Goal: Task Accomplishment & Management: Complete application form

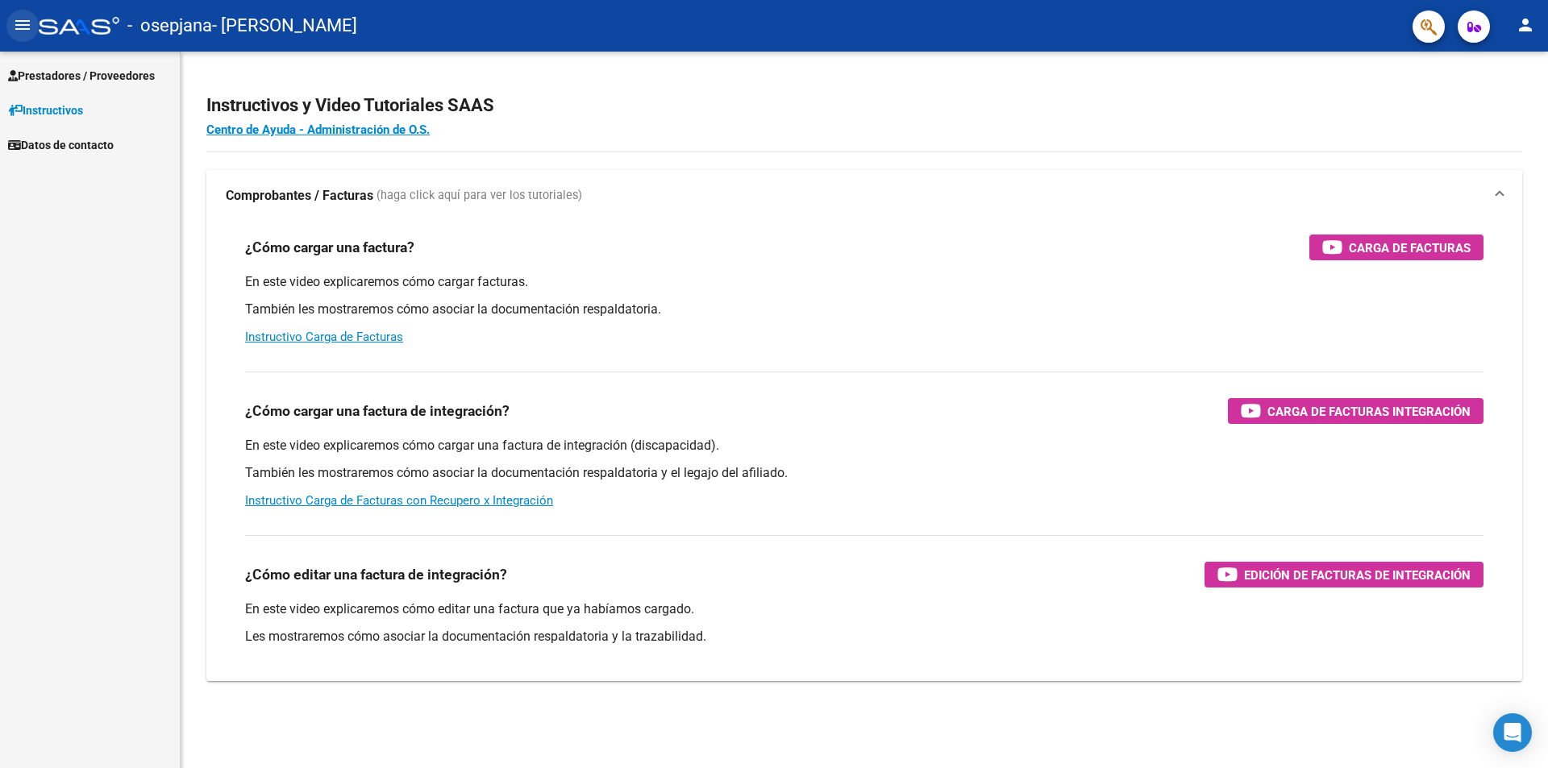
click at [18, 20] on mat-icon "menu" at bounding box center [22, 24] width 19 height 19
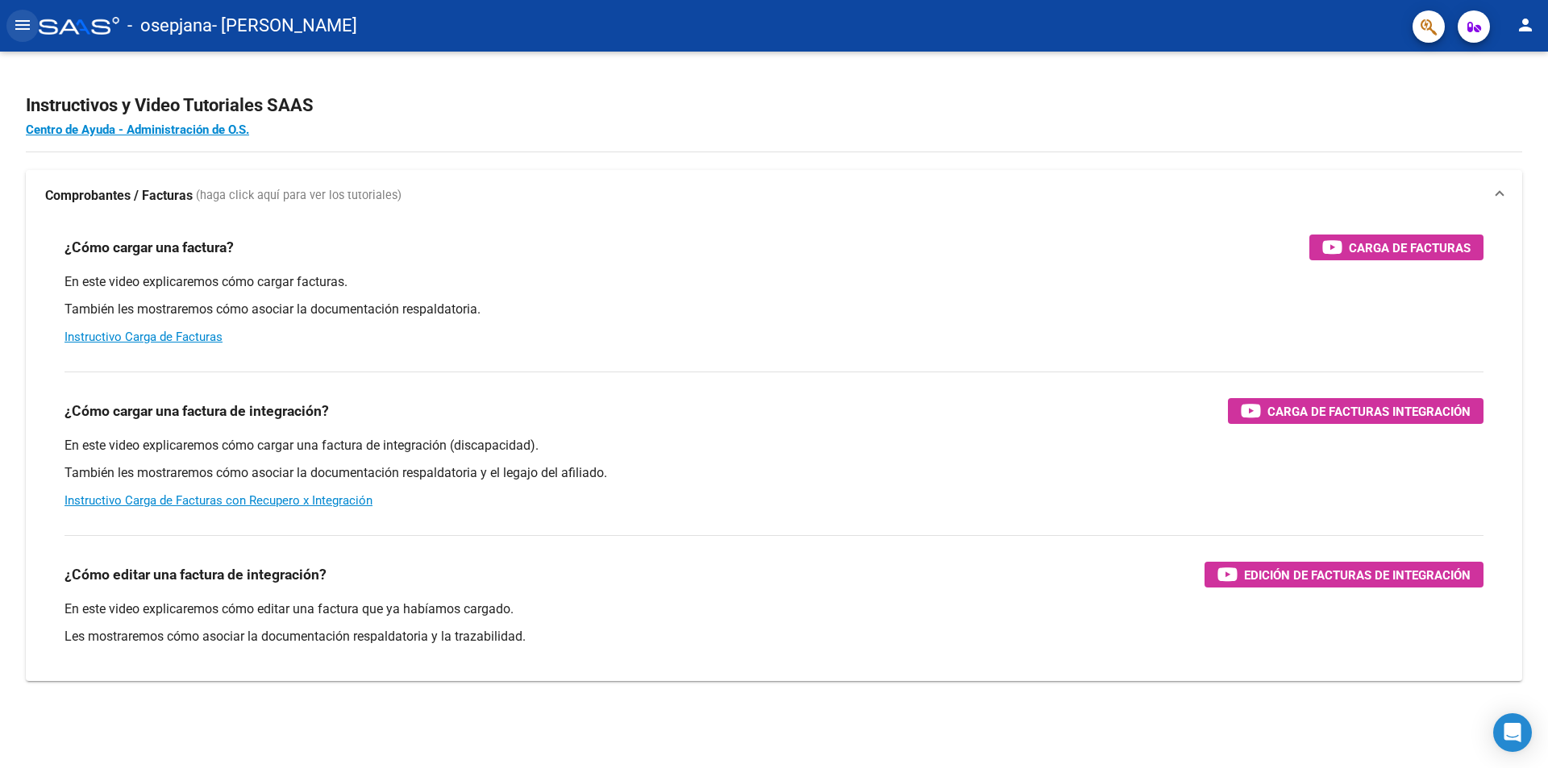
click at [18, 20] on mat-icon "menu" at bounding box center [22, 24] width 19 height 19
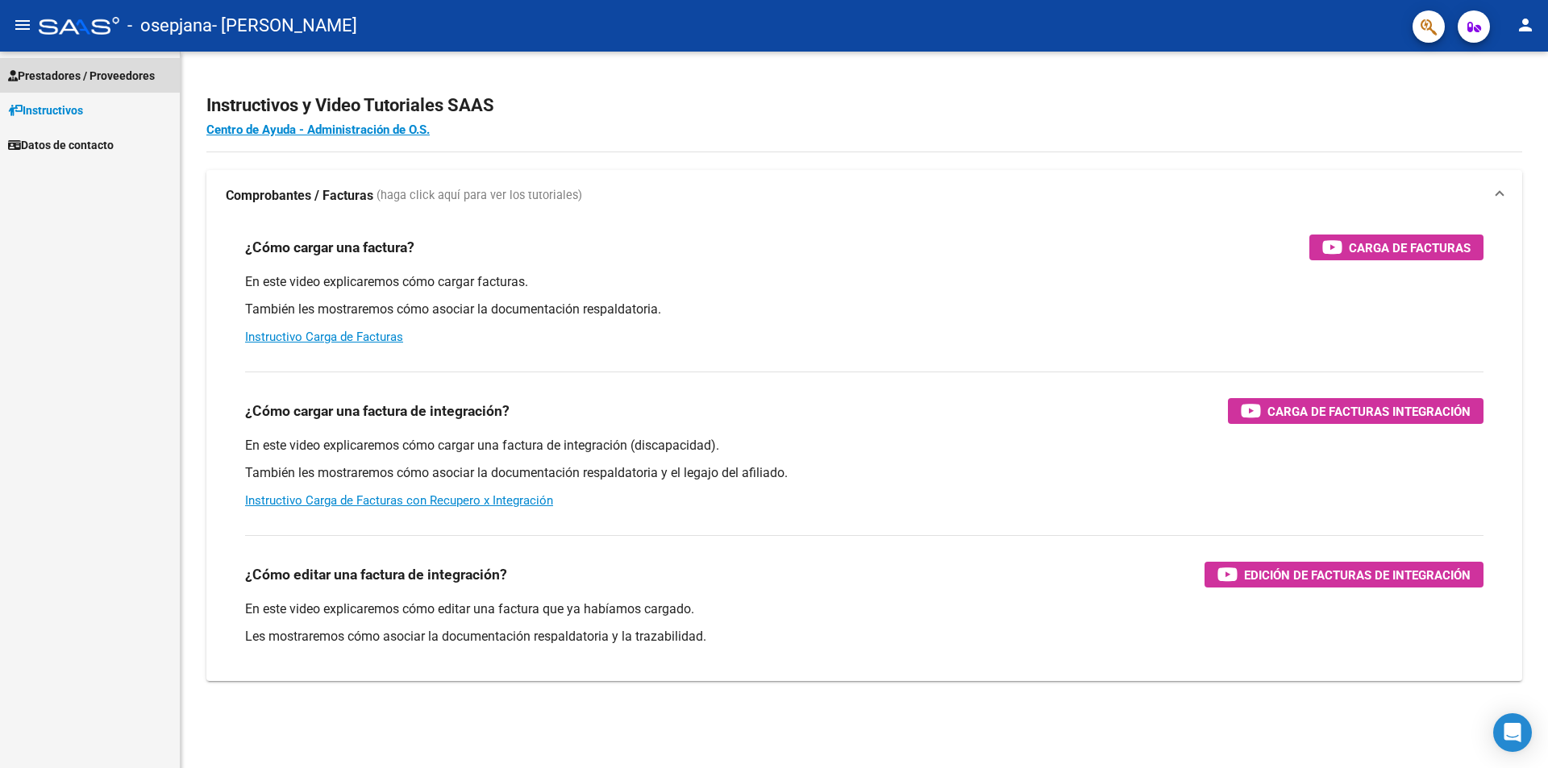
click at [59, 73] on span "Prestadores / Proveedores" at bounding box center [81, 76] width 147 height 18
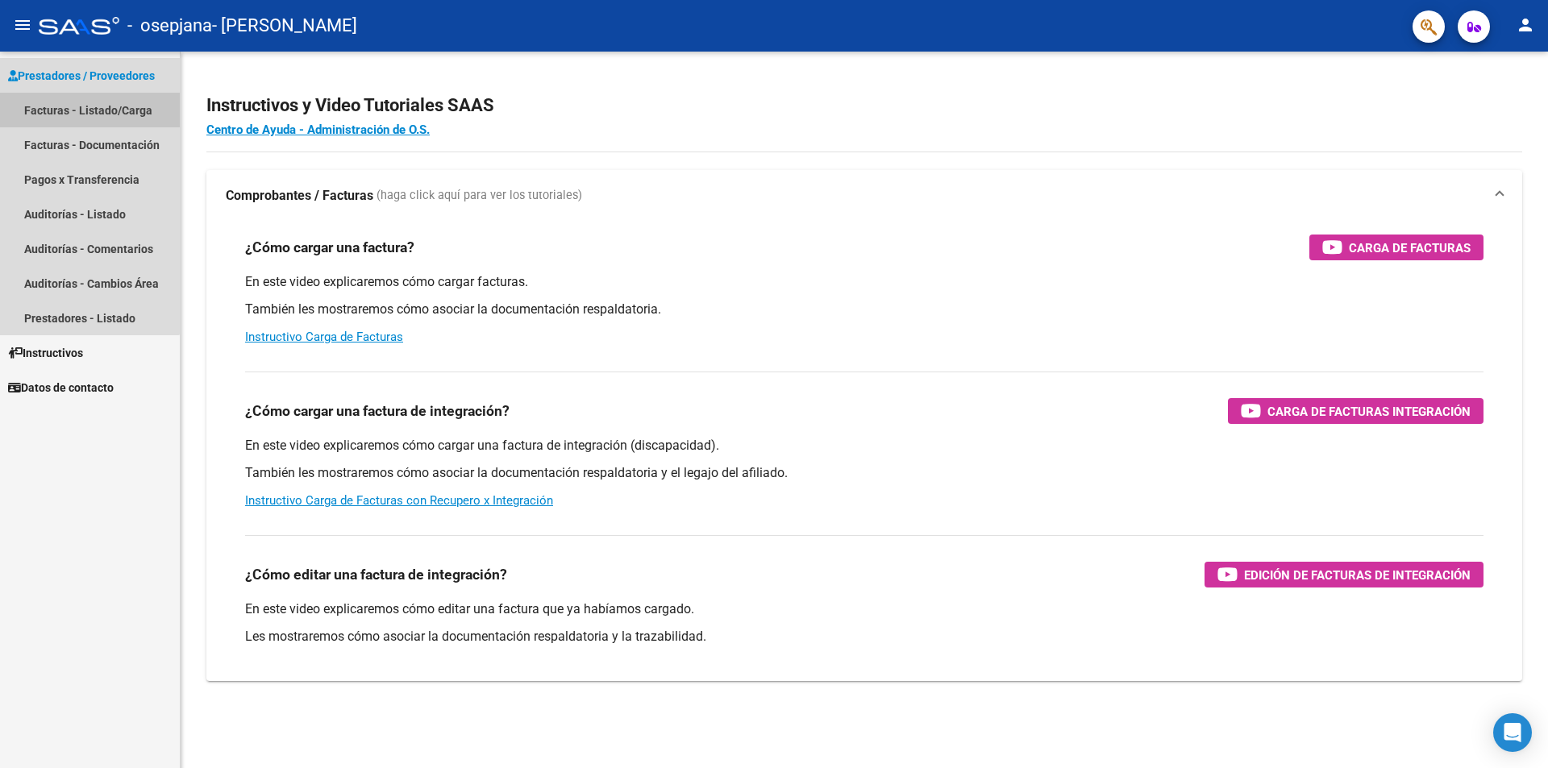
click at [68, 109] on link "Facturas - Listado/Carga" at bounding box center [90, 110] width 180 height 35
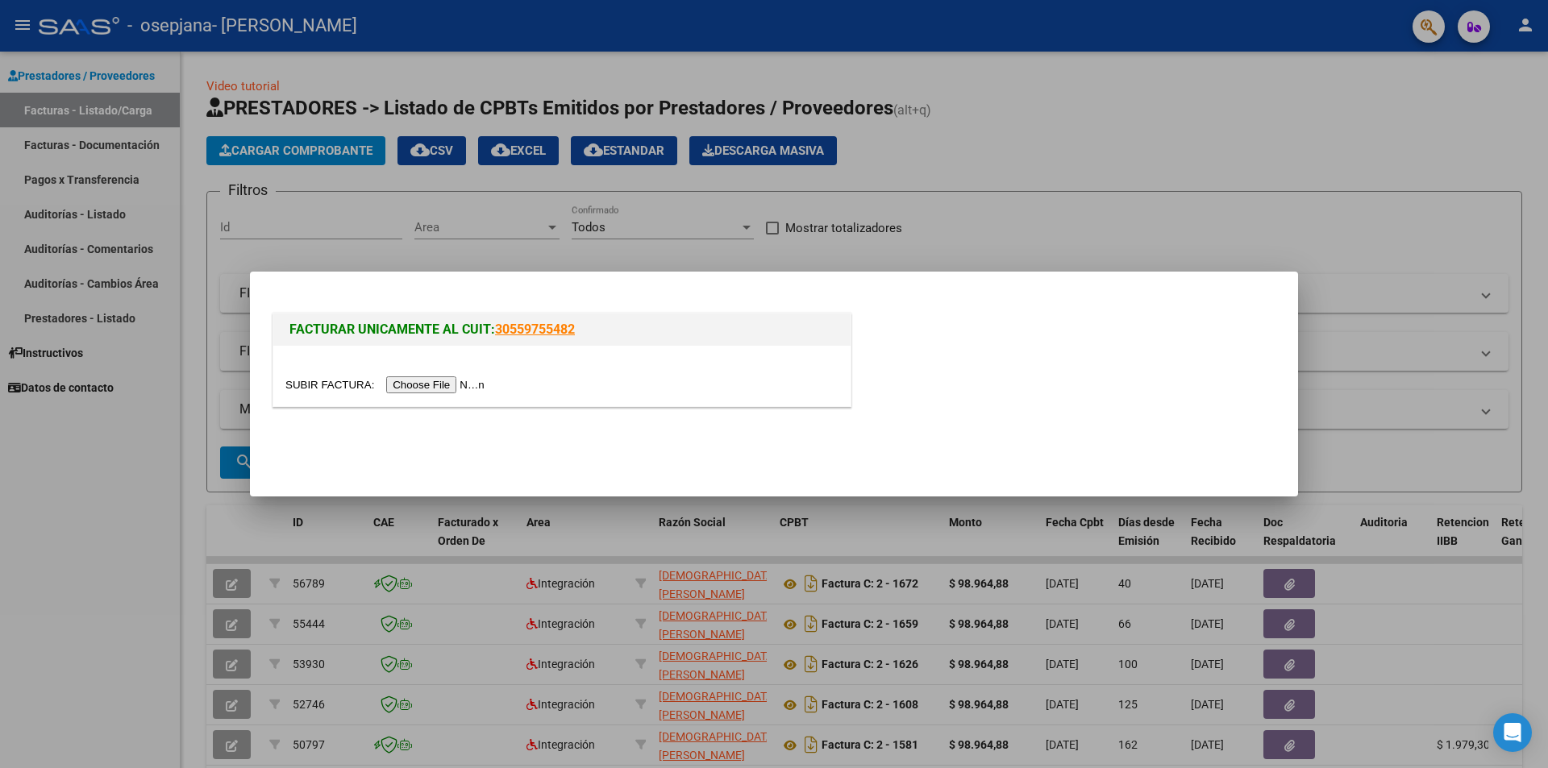
click at [418, 387] on input "file" at bounding box center [387, 384] width 204 height 17
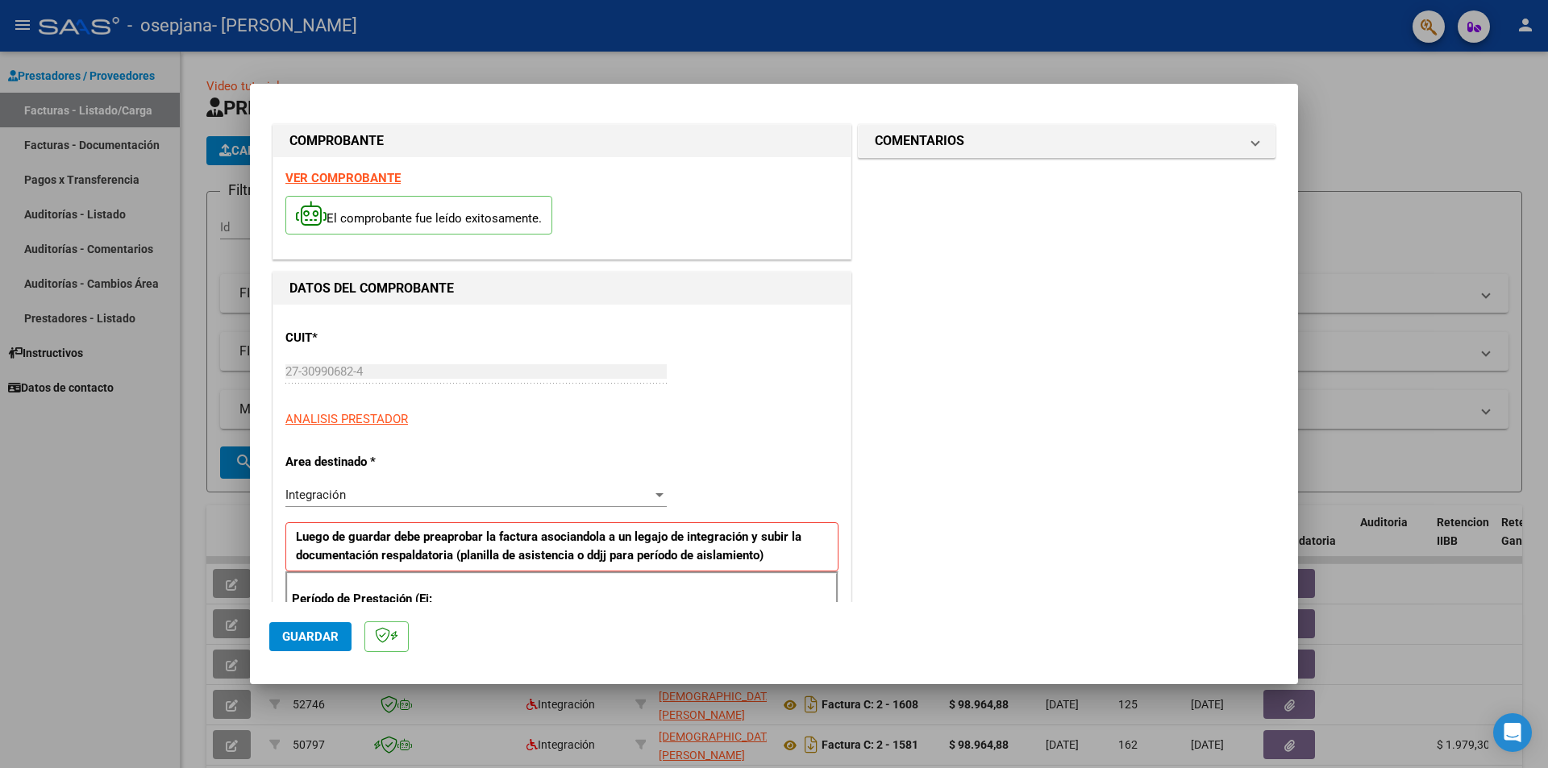
scroll to position [322, 0]
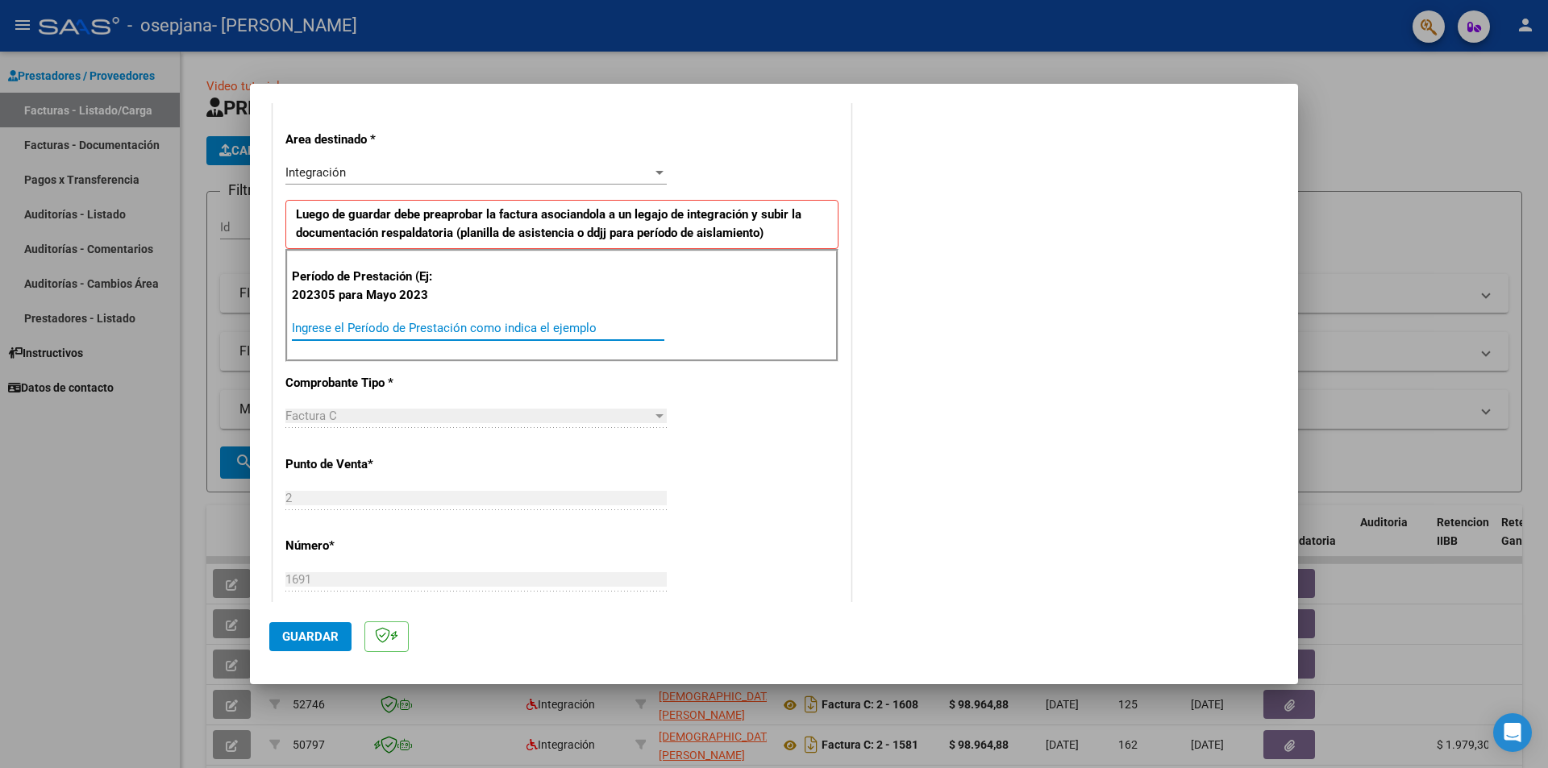
click at [419, 329] on input "Ingrese el Período de Prestación como indica el ejemplo" at bounding box center [478, 328] width 372 height 15
type input "202507"
click at [330, 642] on span "Guardar" at bounding box center [310, 637] width 56 height 15
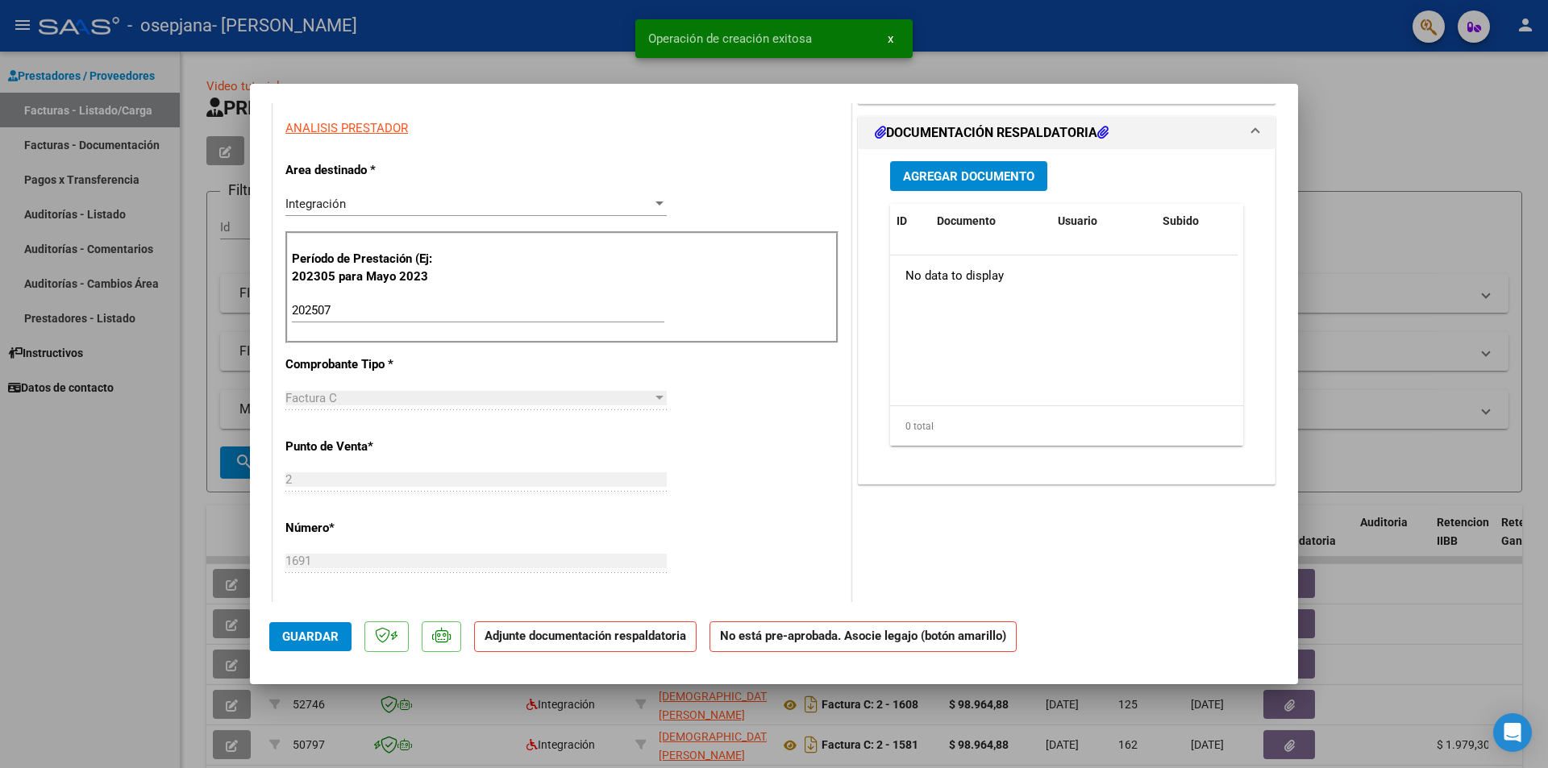
scroll to position [0, 0]
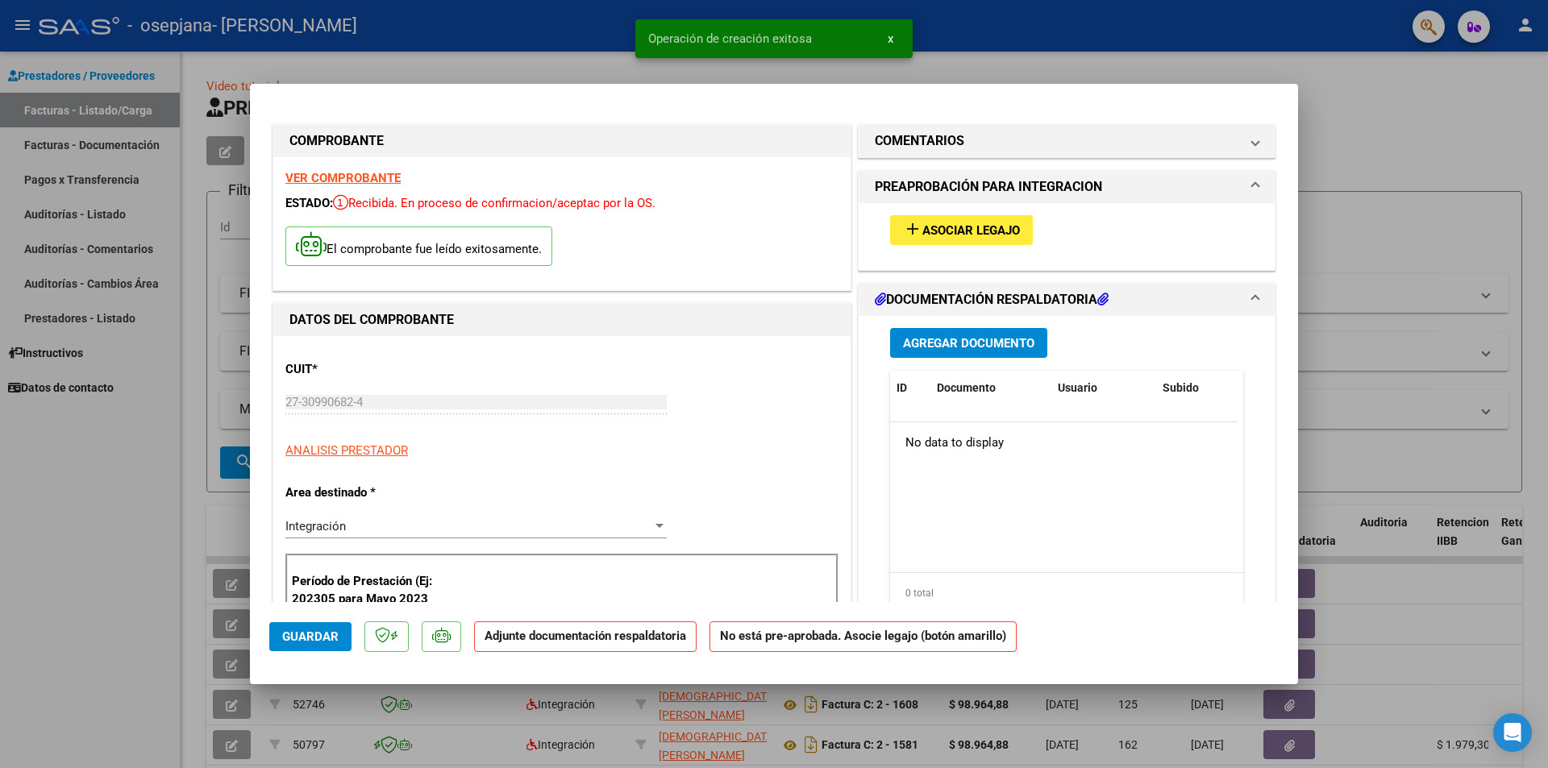
click at [977, 223] on span "Asociar Legajo" at bounding box center [971, 230] width 98 height 15
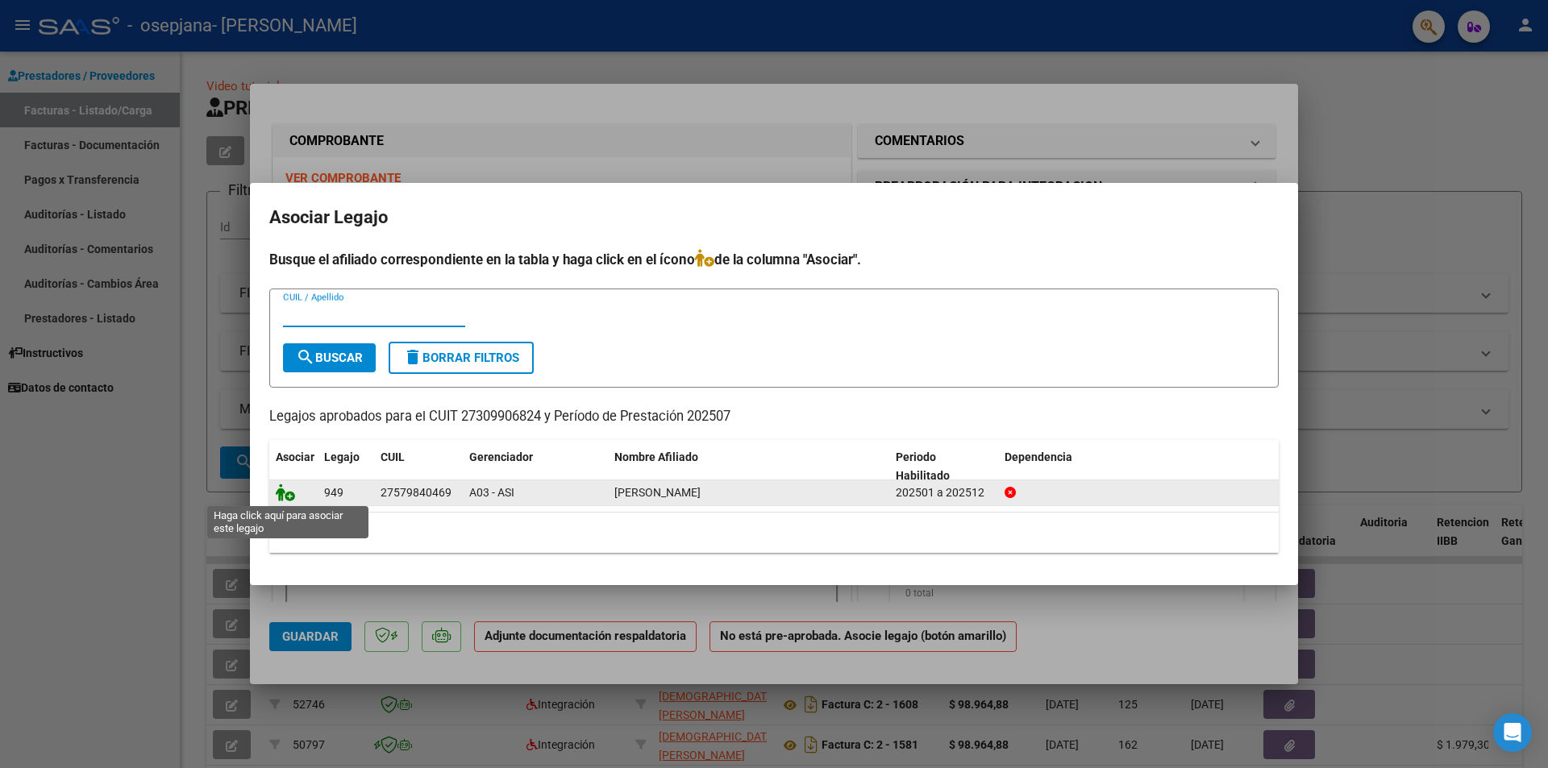
click at [292, 493] on icon at bounding box center [285, 493] width 19 height 18
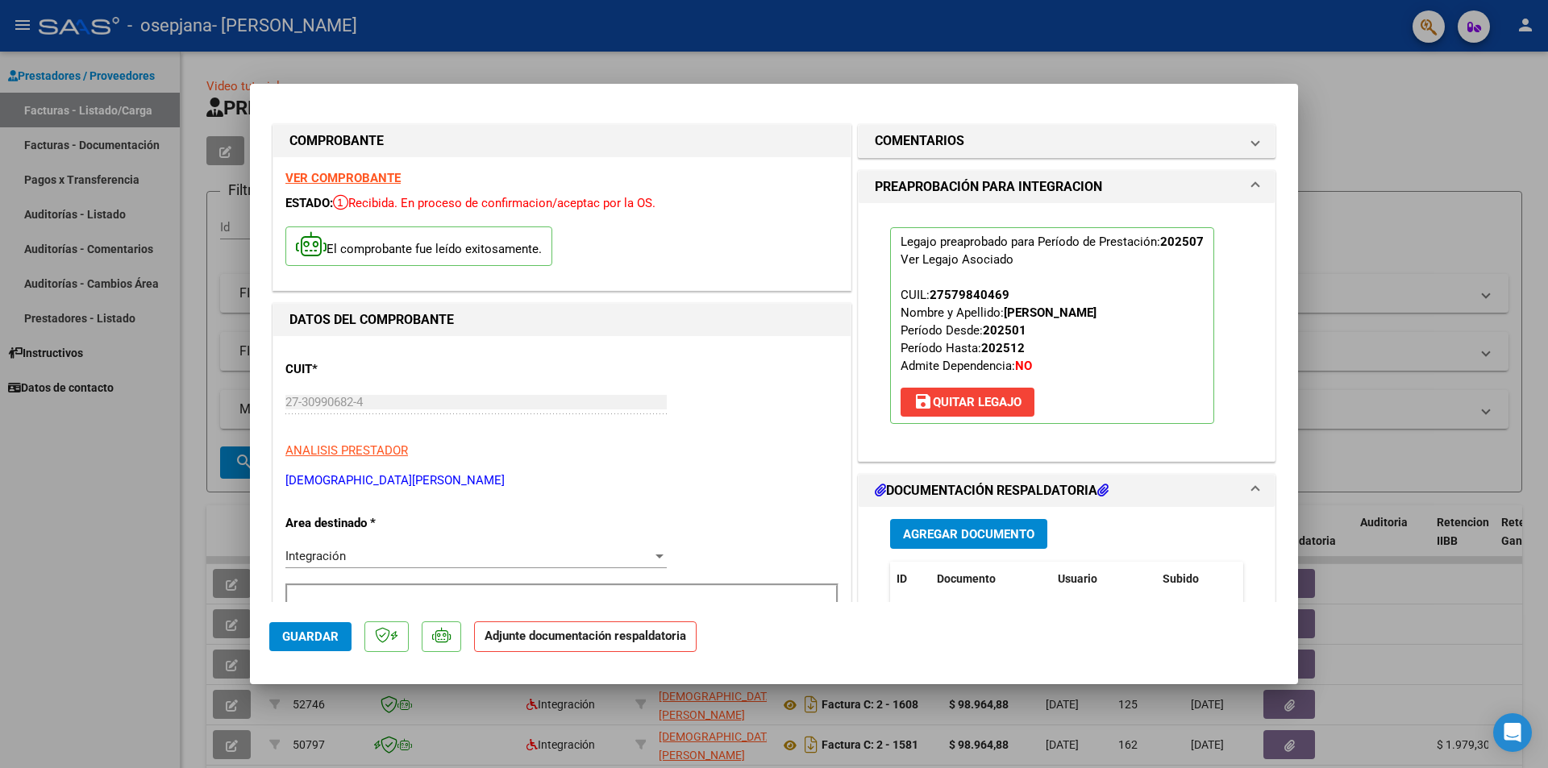
scroll to position [161, 0]
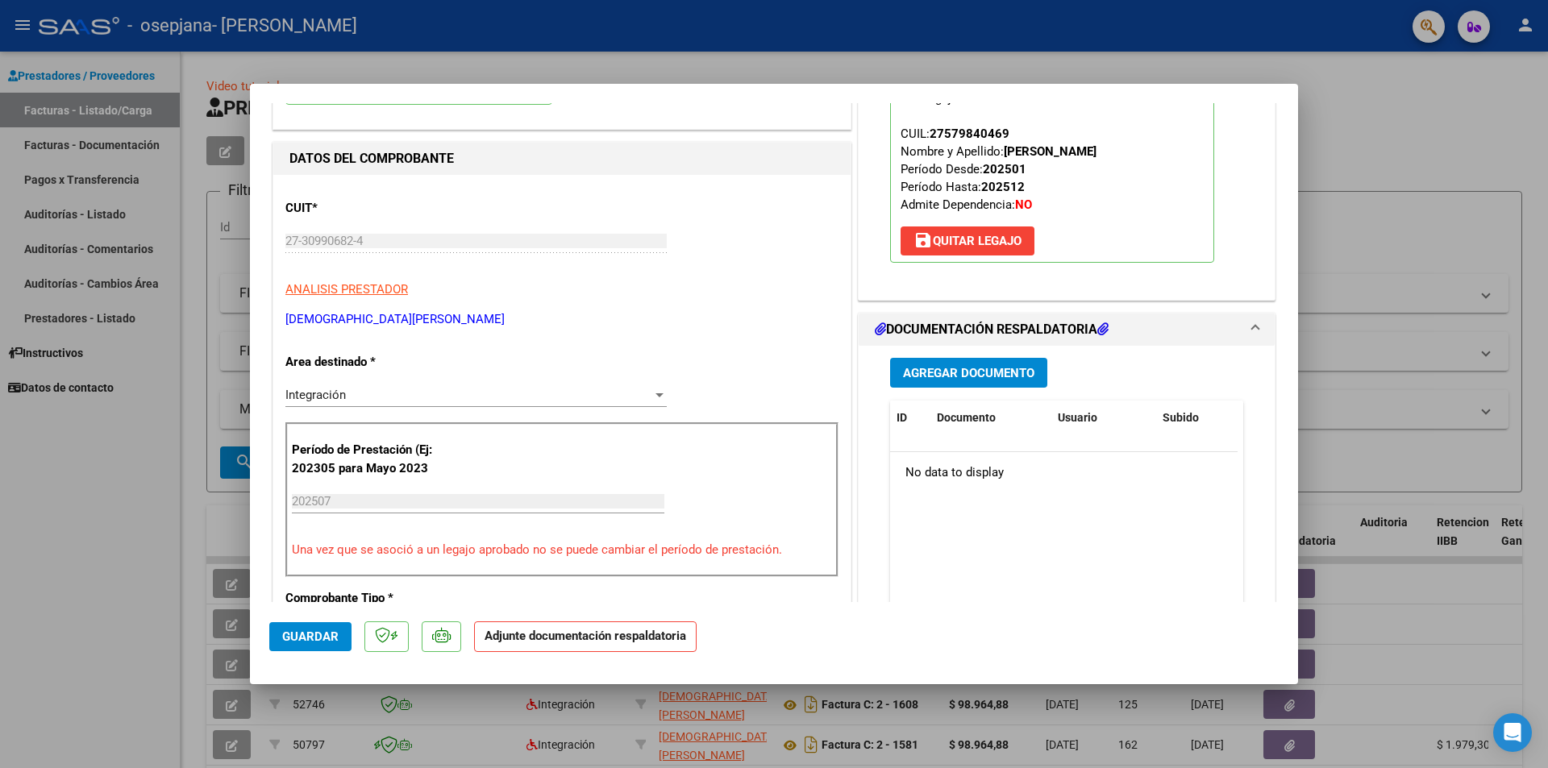
click at [997, 371] on span "Agregar Documento" at bounding box center [968, 373] width 131 height 15
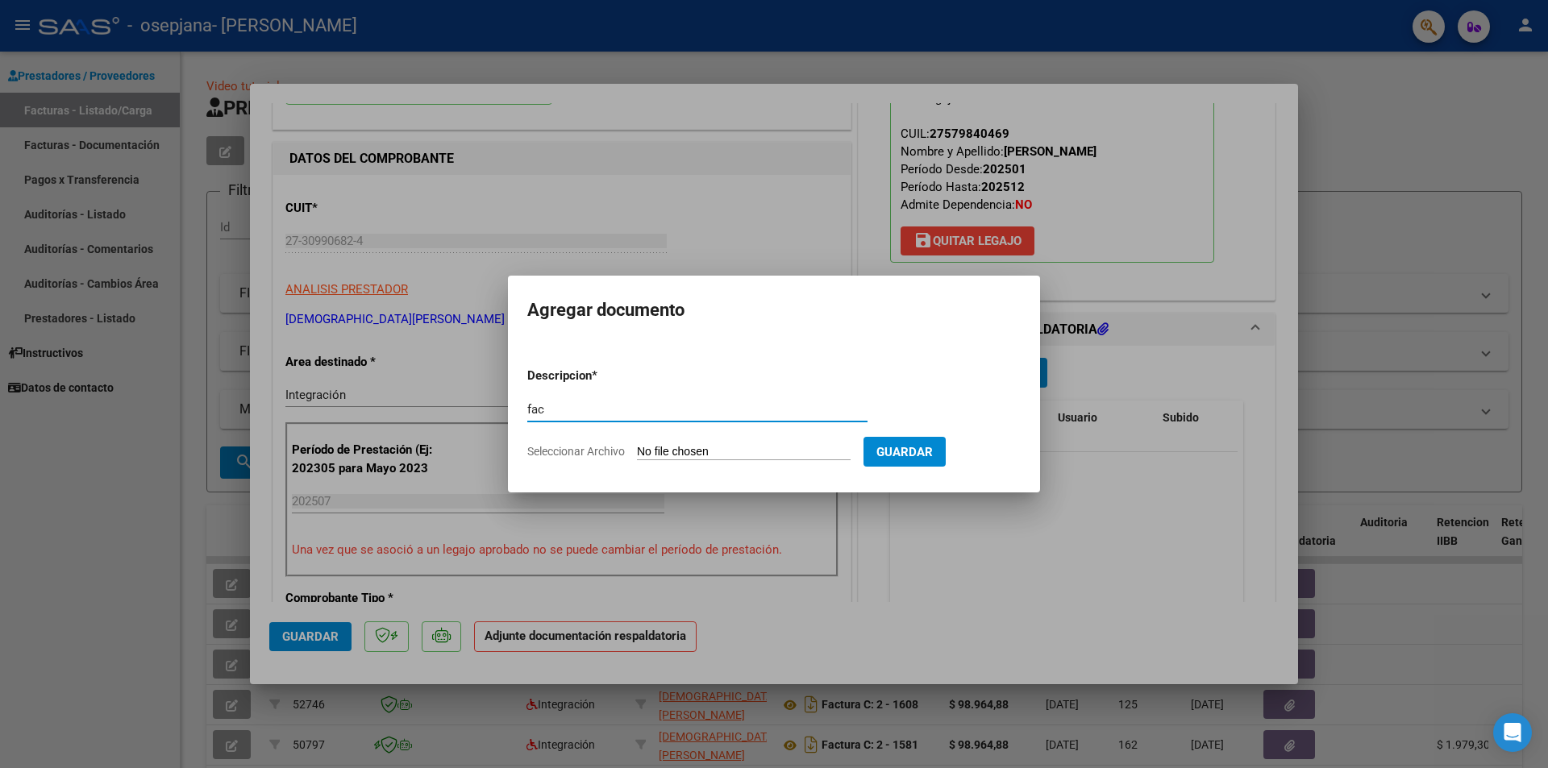
type input "fac"
click at [754, 447] on input "Seleccionar Archivo" at bounding box center [744, 452] width 214 height 15
type input "C:\fakepath\27309906824_011_00002_00001691.pdf"
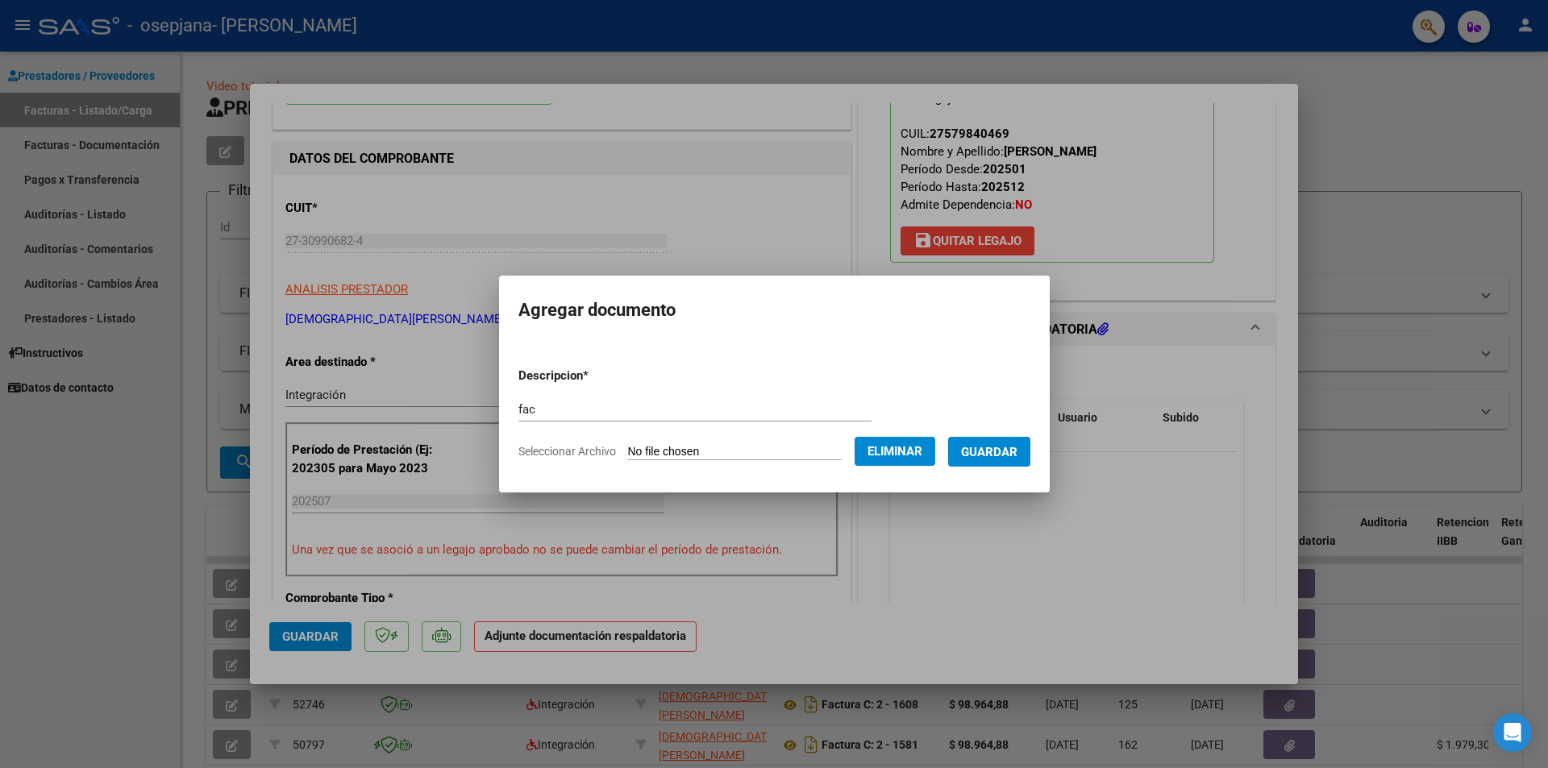
click at [1001, 455] on span "Guardar" at bounding box center [989, 452] width 56 height 15
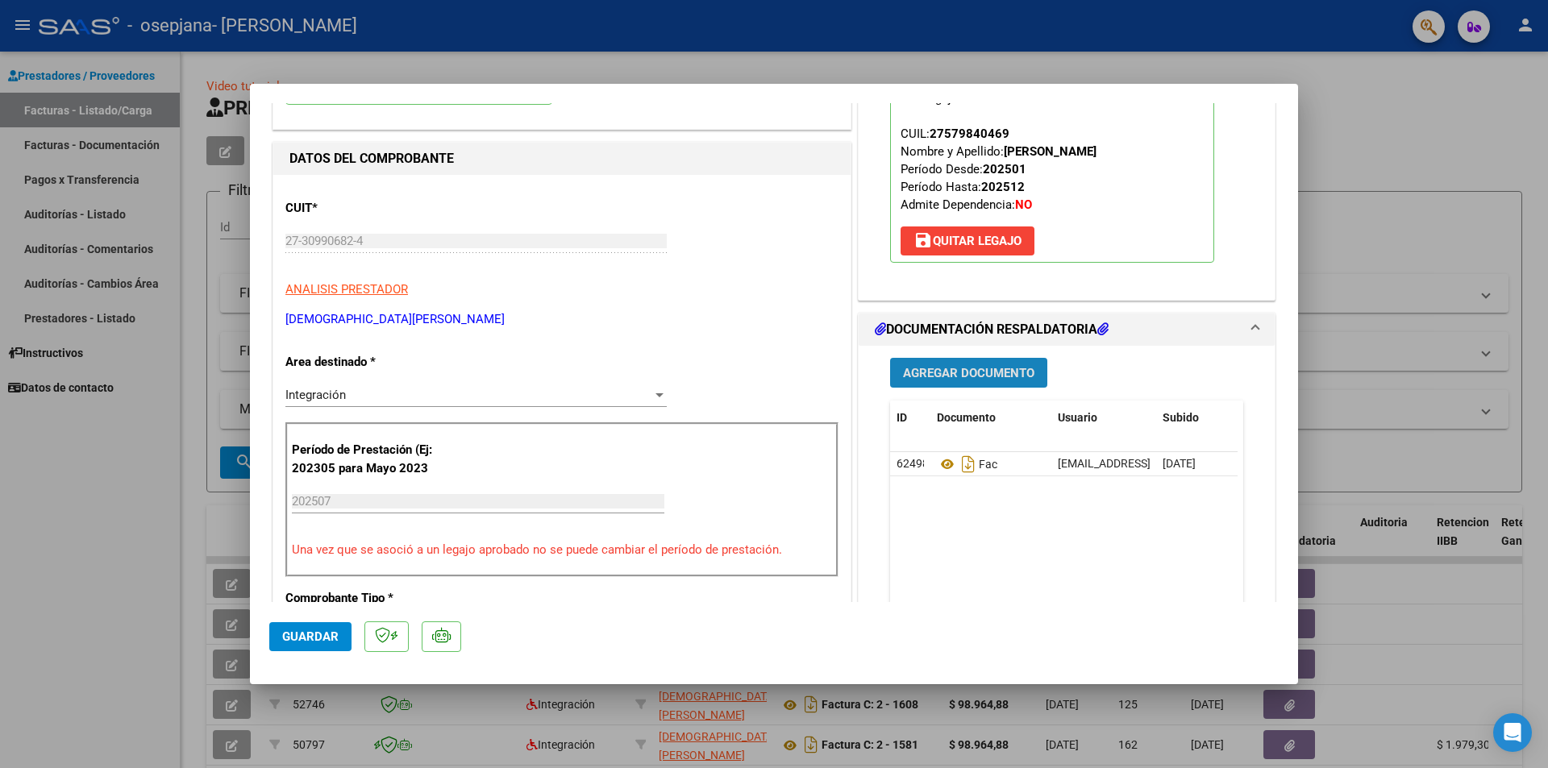
click at [985, 380] on span "Agregar Documento" at bounding box center [968, 373] width 131 height 15
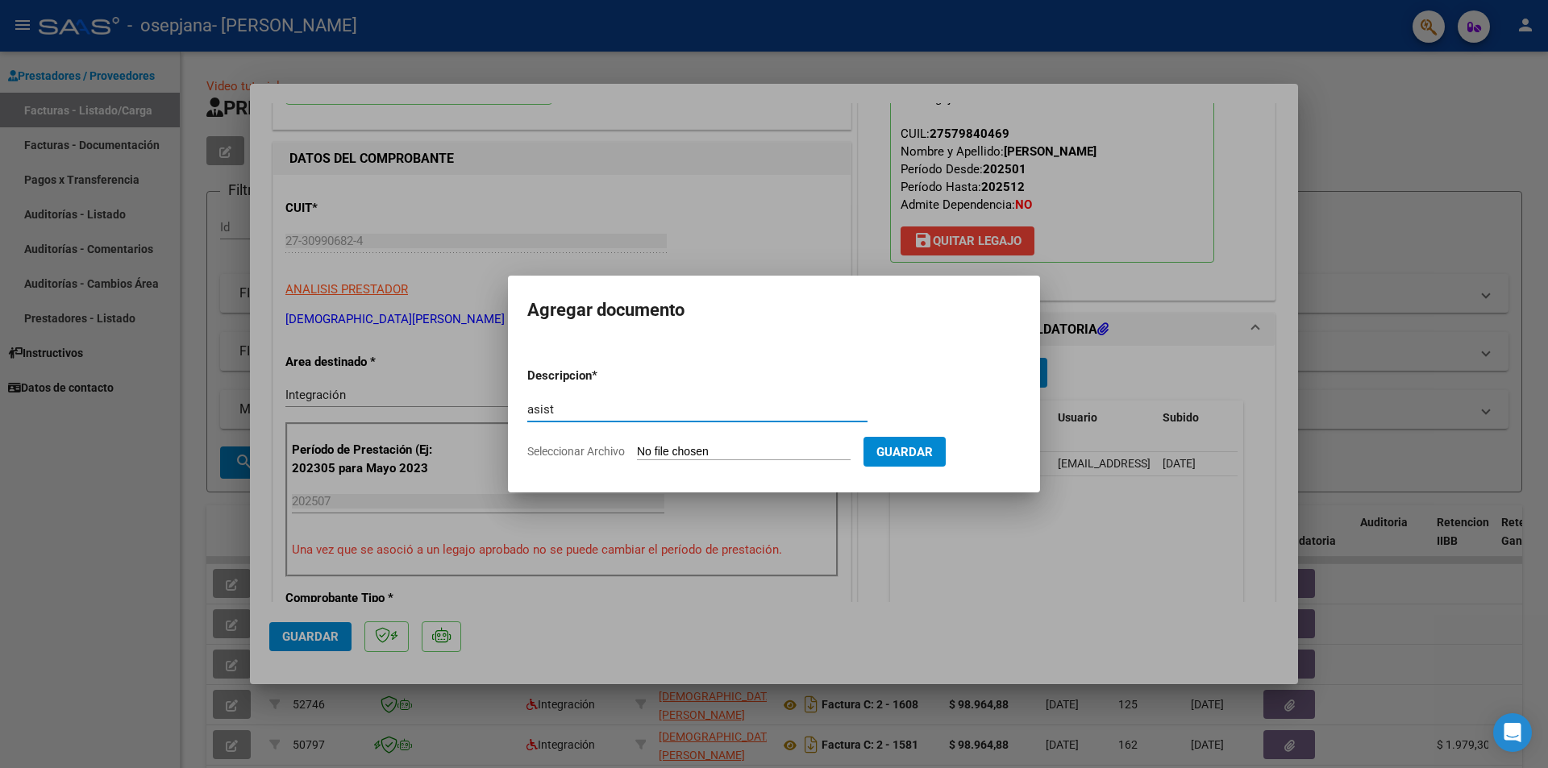
type input "asist"
click at [696, 448] on input "Seleccionar Archivo" at bounding box center [744, 452] width 214 height 15
type input "C:\fakepath\Archivo_escaneado_20250810-2317.pdf"
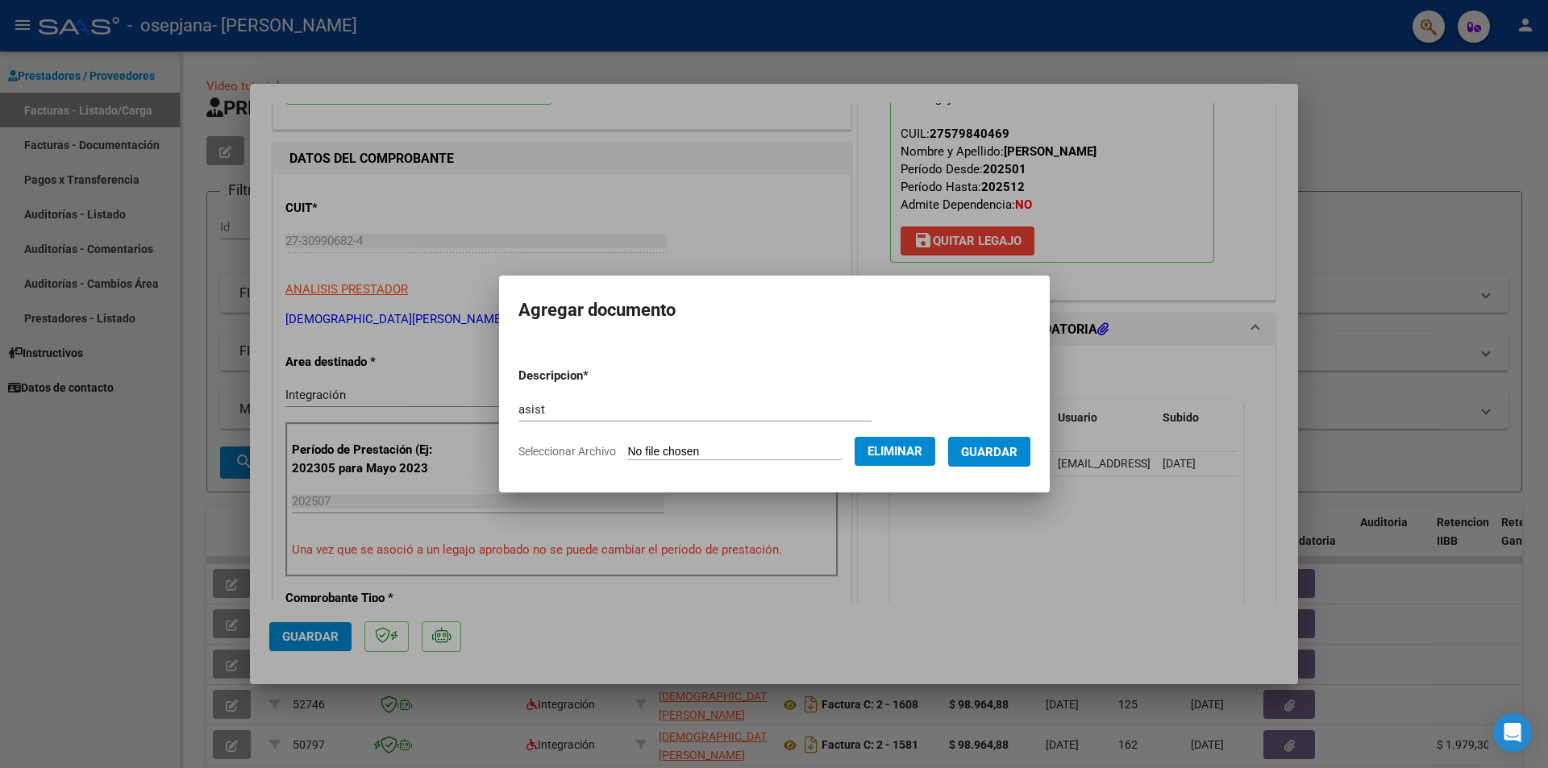
click at [1003, 451] on span "Guardar" at bounding box center [989, 452] width 56 height 15
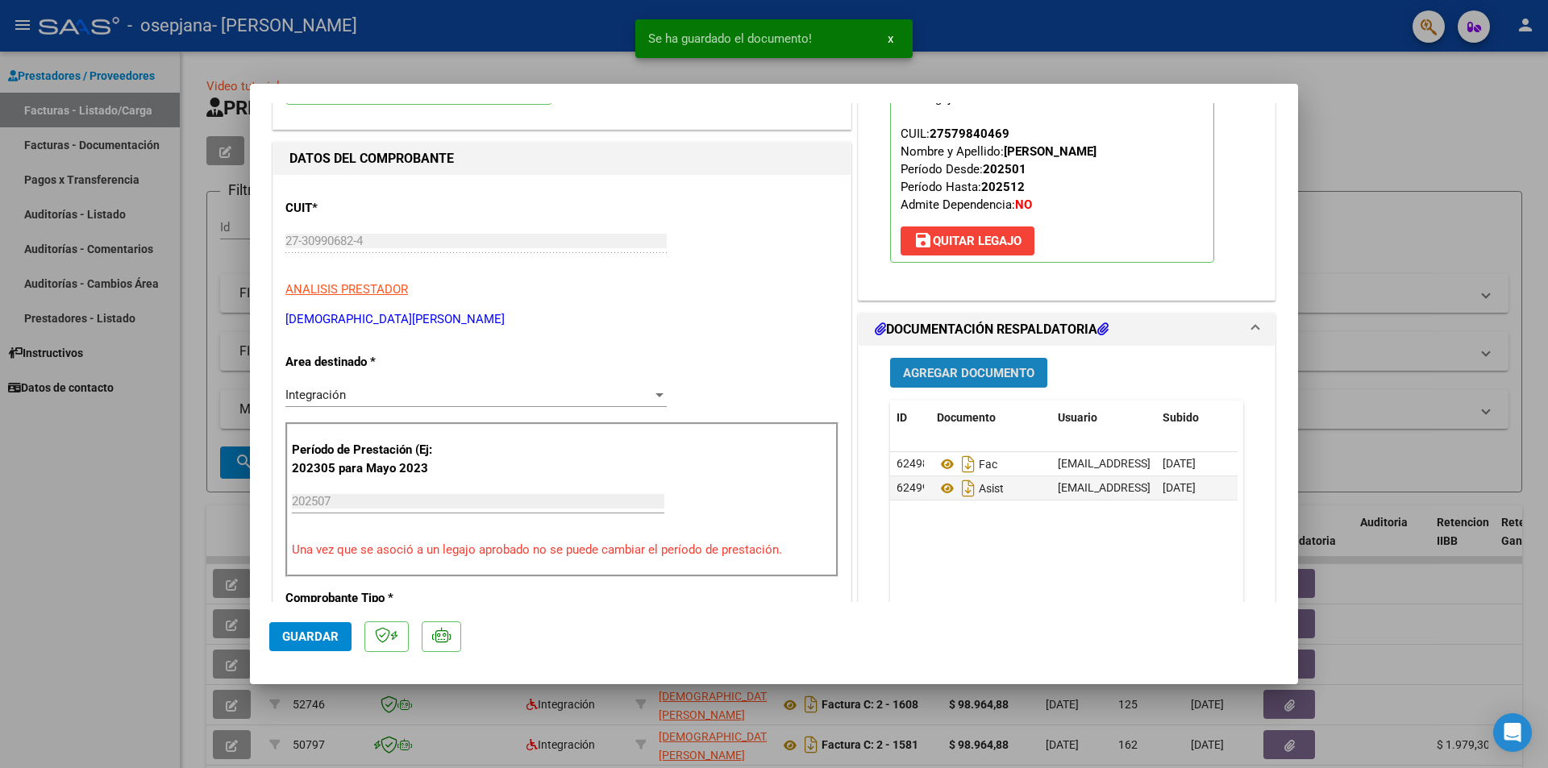
click at [983, 375] on span "Agregar Documento" at bounding box center [968, 373] width 131 height 15
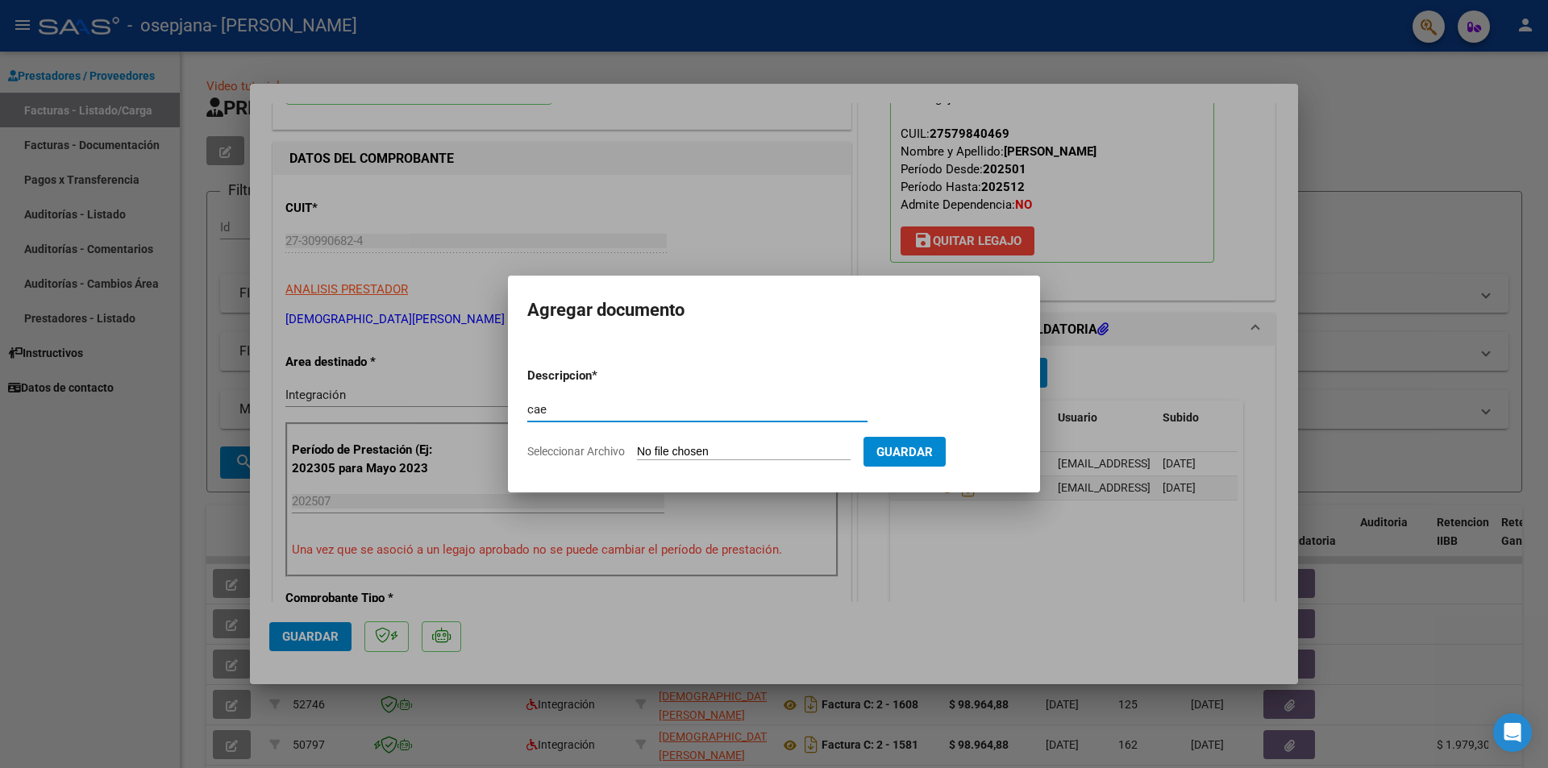
type input "cae"
click at [754, 446] on input "Seleccionar Archivo" at bounding box center [744, 452] width 214 height 15
type input "C:\fakepath\Constatación de Comprobantes _ AFIP.pdf"
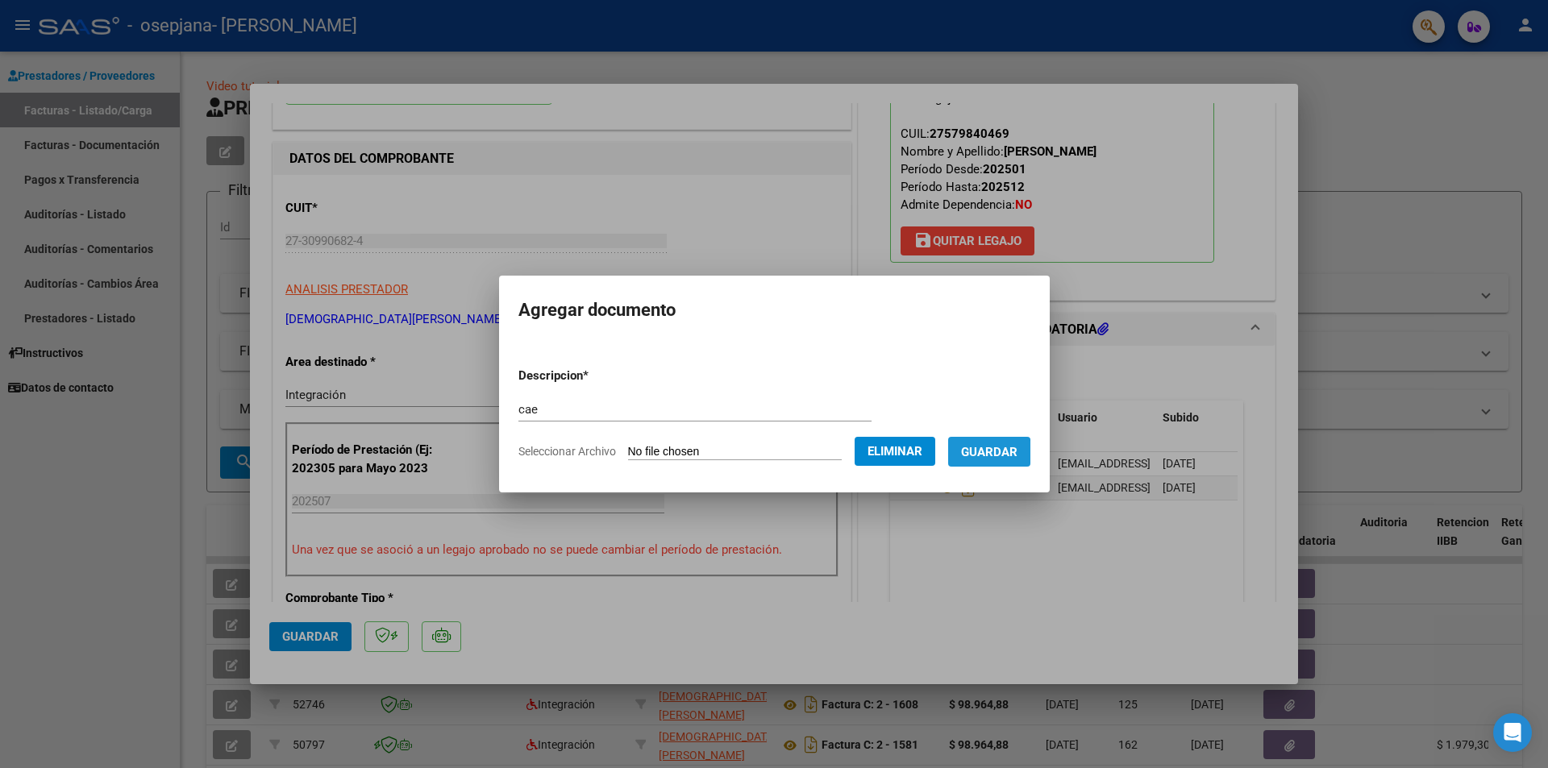
click at [983, 455] on span "Guardar" at bounding box center [989, 452] width 56 height 15
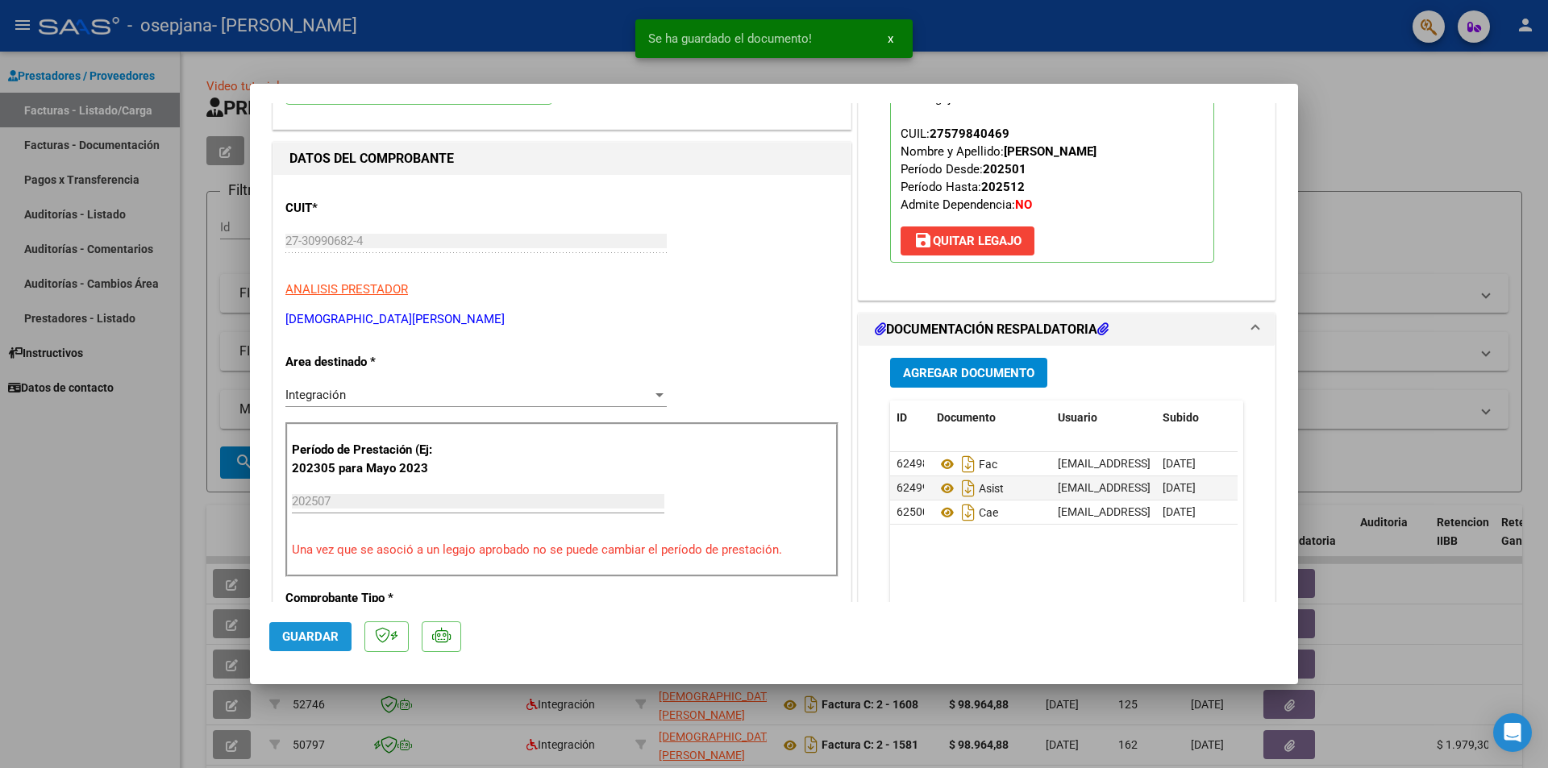
click at [308, 642] on span "Guardar" at bounding box center [310, 637] width 56 height 15
click at [653, 71] on div at bounding box center [774, 384] width 1548 height 768
